Goal: Task Accomplishment & Management: Complete application form

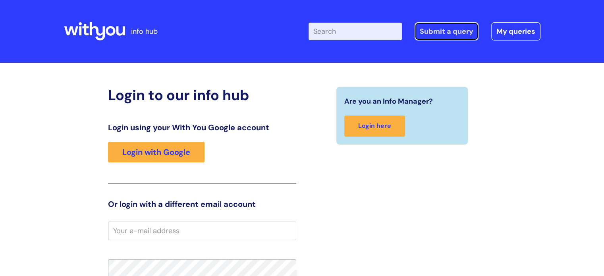
click at [433, 33] on link "Submit a query" at bounding box center [447, 31] width 64 height 18
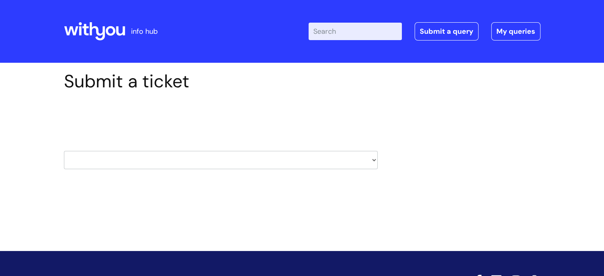
click at [375, 162] on select "HR / People IT and Support Clinical Drug Alerts Finance Accounts Data Support T…" at bounding box center [221, 160] width 314 height 18
select select "payroll"
click at [64, 151] on select "HR / People IT and Support Clinical Drug Alerts Finance Accounts Data Support T…" at bounding box center [221, 160] width 314 height 18
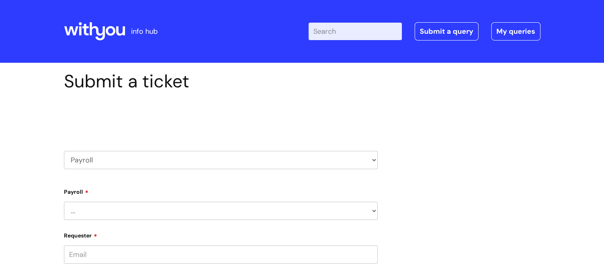
click at [373, 211] on select "... New Hires bank details/starter checklist forms Payroll queries Receiving in…" at bounding box center [221, 211] width 314 height 18
select select "Payroll queries"
click at [64, 202] on select "... New Hires bank details/starter checklist forms Payroll queries Receiving in…" at bounding box center [221, 211] width 314 height 18
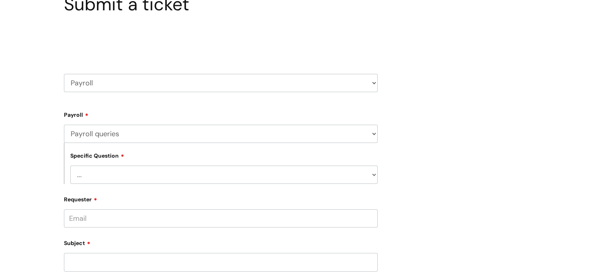
scroll to position [78, 0]
click at [372, 175] on select "... Changes queries Timesheet queries Salary and absence queries" at bounding box center [223, 174] width 307 height 18
select select "Salary and absence queries"
click at [70, 165] on select "... Changes queries Timesheet queries Salary and absence queries" at bounding box center [223, 174] width 307 height 18
click at [142, 220] on input "Requester" at bounding box center [221, 218] width 314 height 18
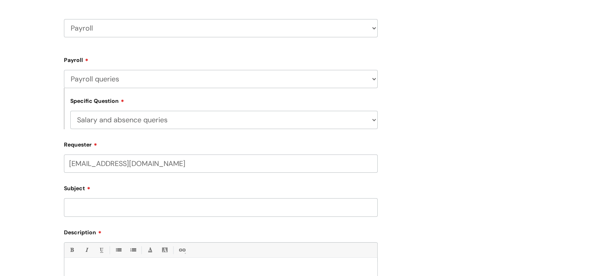
scroll to position [133, 0]
type input "duncanboxall@gmail.com"
click at [129, 210] on input "Subject" at bounding box center [221, 206] width 314 height 18
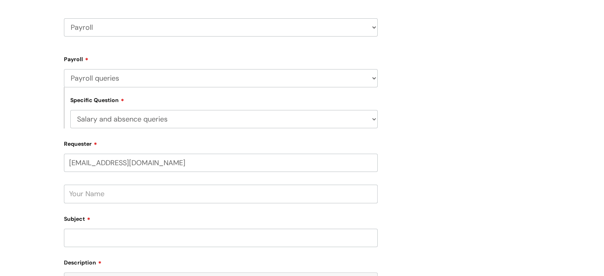
click at [128, 198] on input "text" at bounding box center [221, 194] width 314 height 18
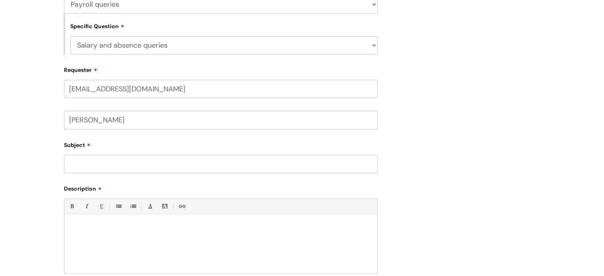
scroll to position [211, 0]
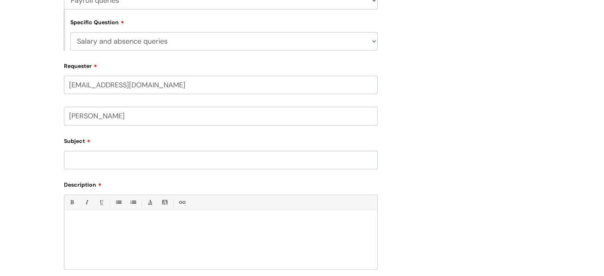
type input "[PERSON_NAME]"
click at [83, 163] on input "Subject" at bounding box center [221, 160] width 314 height 18
click at [112, 163] on input "Net pay adjudtment" at bounding box center [221, 160] width 314 height 18
type input "Net pay adjustment"
click at [102, 219] on div at bounding box center [220, 242] width 313 height 55
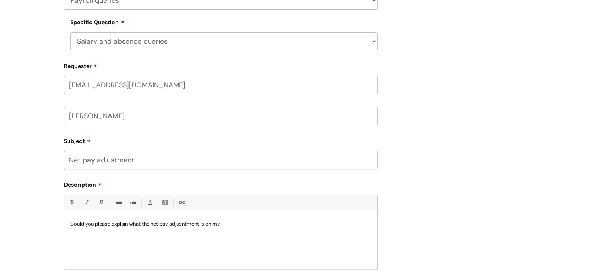
click at [184, 226] on p "Could you please explain what the net pay adjusntment is on my" at bounding box center [220, 223] width 301 height 7
click at [242, 228] on div "Could you please explain what the net pay adjustment is on my" at bounding box center [220, 242] width 313 height 55
click at [231, 224] on p "Could you please explain what the net pay adjustment is on my" at bounding box center [220, 223] width 301 height 7
click at [234, 224] on p "Could you please explain what the net pay adjustment of 349.74" at bounding box center [220, 223] width 301 height 7
click at [318, 226] on p "Could you please explain what the net pay adjustment of 349.74 is on my Septebe…" at bounding box center [220, 223] width 301 height 7
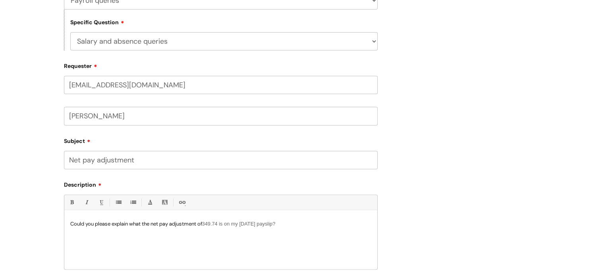
click at [311, 226] on p "Could you please explain what the net pay adjustment of 349.74 is on my Septemb…" at bounding box center [220, 223] width 301 height 7
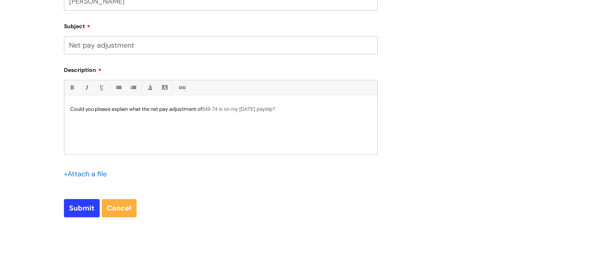
scroll to position [327, 0]
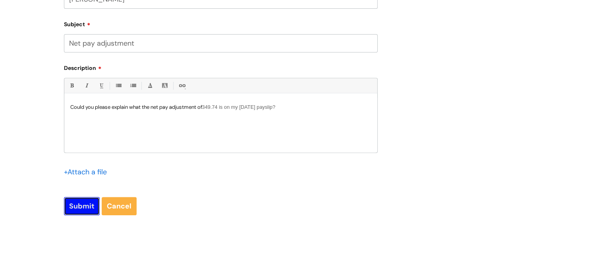
click at [91, 202] on input "Submit" at bounding box center [82, 206] width 36 height 18
type input "Please Wait..."
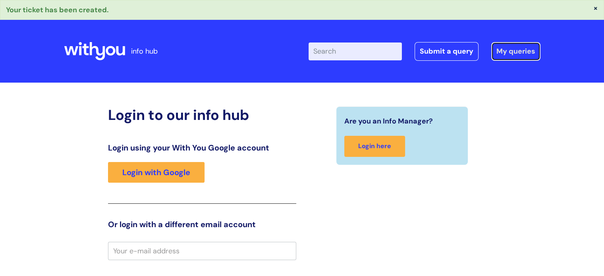
click at [502, 55] on link "My queries" at bounding box center [515, 51] width 49 height 18
click at [519, 51] on link "My queries" at bounding box center [515, 51] width 49 height 18
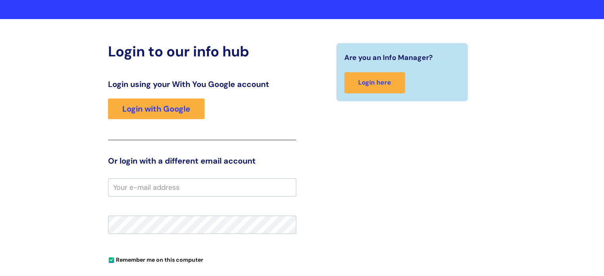
scroll to position [64, 0]
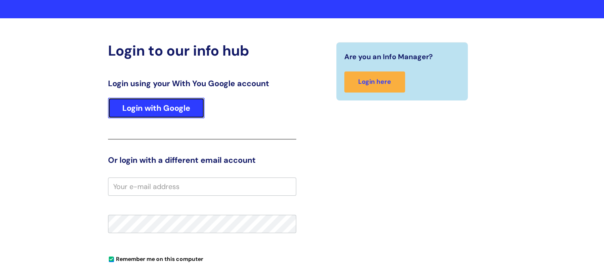
click at [146, 109] on link "Login with Google" at bounding box center [156, 108] width 97 height 21
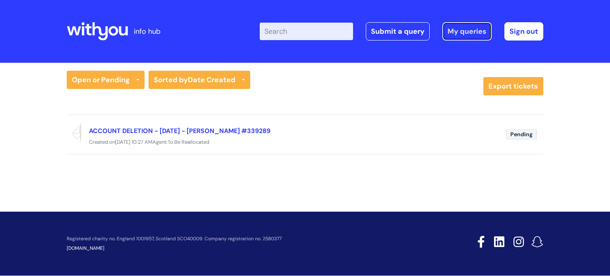
click at [453, 34] on link "My queries" at bounding box center [467, 31] width 49 height 18
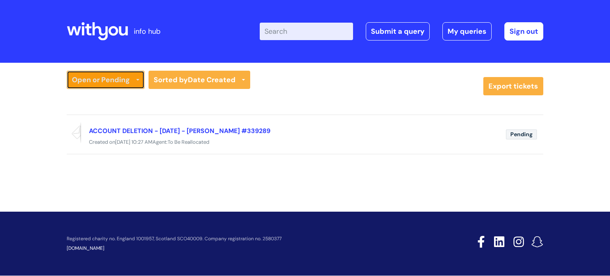
click at [138, 79] on icon at bounding box center [137, 80] width 3 height 3
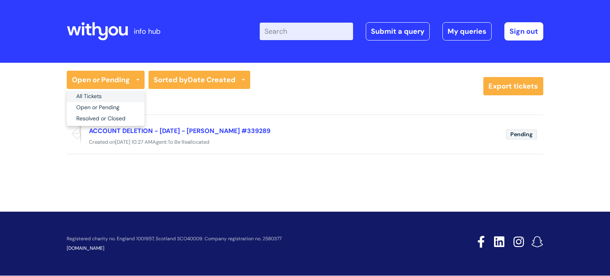
click at [101, 96] on link "All Tickets" at bounding box center [106, 96] width 78 height 11
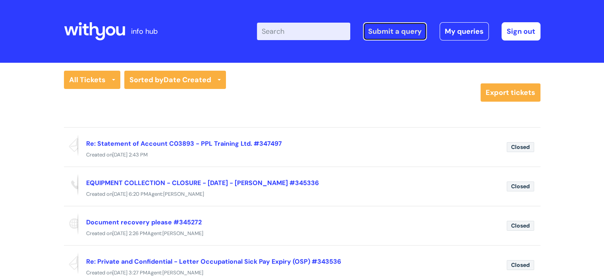
click at [386, 35] on link "Submit a query" at bounding box center [395, 31] width 64 height 18
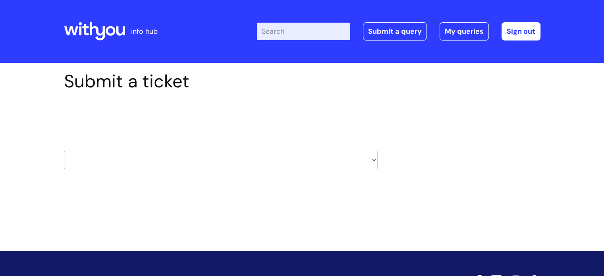
click at [371, 162] on select "HR / People IT and Support Clinical Drug Alerts Finance Accounts Data Support T…" at bounding box center [221, 160] width 314 height 18
select select "payroll"
click at [64, 151] on select "HR / People IT and Support Clinical Drug Alerts Finance Accounts Data Support T…" at bounding box center [221, 160] width 314 height 18
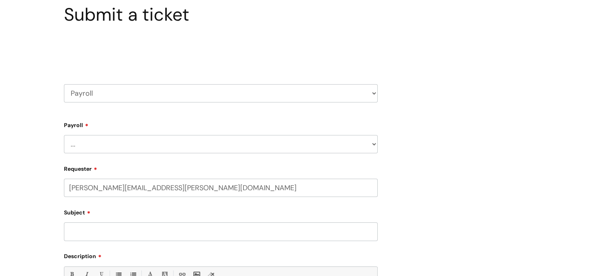
scroll to position [68, 0]
click at [374, 144] on select "... New Hires bank details/starter checklist forms Payroll queries Receiving in…" at bounding box center [221, 143] width 314 height 18
select select "Payroll queries"
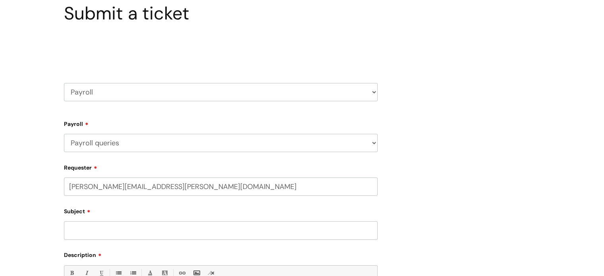
click at [64, 134] on select "... New Hires bank details/starter checklist forms Payroll queries Receiving in…" at bounding box center [221, 143] width 314 height 18
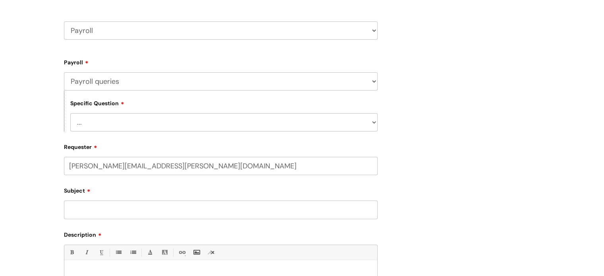
scroll to position [130, 0]
click at [374, 123] on select "... Changes queries Timesheet queries Salary and absence queries" at bounding box center [223, 121] width 307 height 18
click at [70, 112] on select "... Changes queries Timesheet queries Salary and absence queries" at bounding box center [223, 121] width 307 height 18
click at [373, 122] on select "... Changes queries Timesheet queries Salary and absence queries" at bounding box center [223, 121] width 307 height 18
select select "Salary and absence queries"
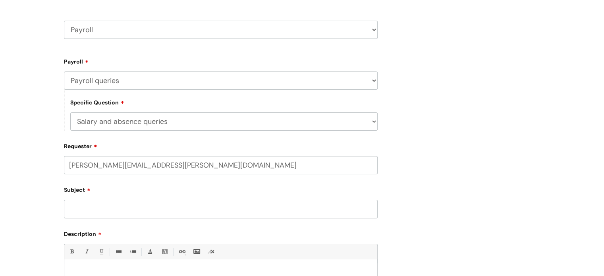
click at [70, 112] on select "... Changes queries Timesheet queries Salary and absence queries" at bounding box center [223, 121] width 307 height 18
click at [140, 209] on input "Subject" at bounding box center [221, 209] width 314 height 18
click at [104, 205] on input "Subject" at bounding box center [221, 209] width 314 height 18
paste input "Net Pay Adjustment 349.74"
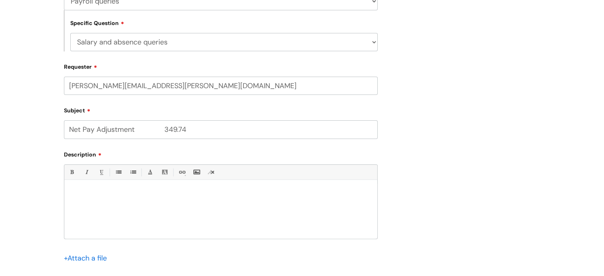
scroll to position [212, 0]
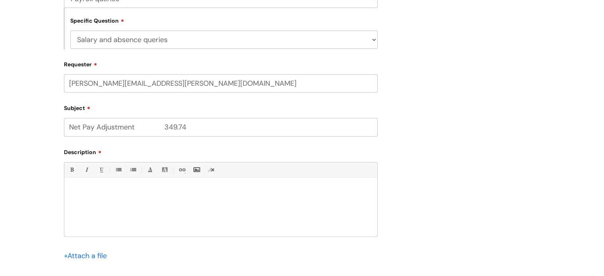
type input "Net Pay Adjustment 349.74"
click at [109, 189] on p at bounding box center [220, 190] width 301 height 7
click at [187, 192] on p "Could you please provide further details on this" at bounding box center [220, 190] width 301 height 7
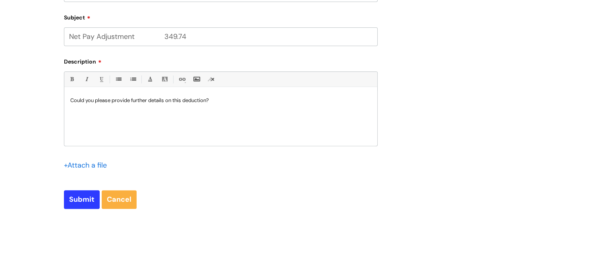
scroll to position [303, 0]
click at [78, 164] on input "file" at bounding box center [84, 164] width 40 height 10
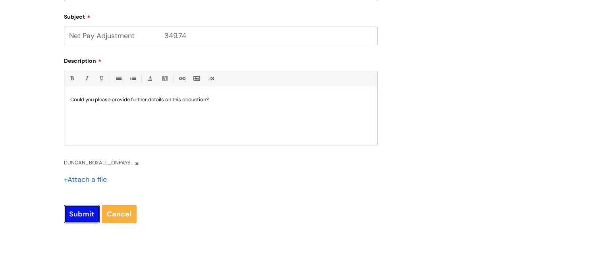
click at [84, 213] on input "Submit" at bounding box center [82, 214] width 36 height 18
type input "Please Wait..."
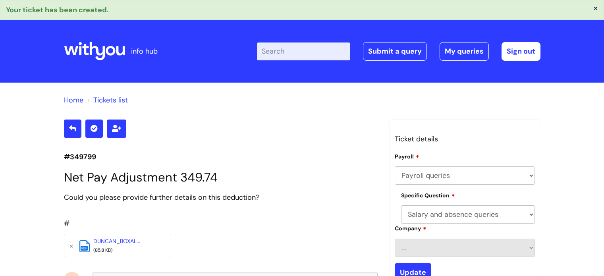
select select "Payroll queries"
select select "Salary and absence queries"
